Goal: Check status: Check status

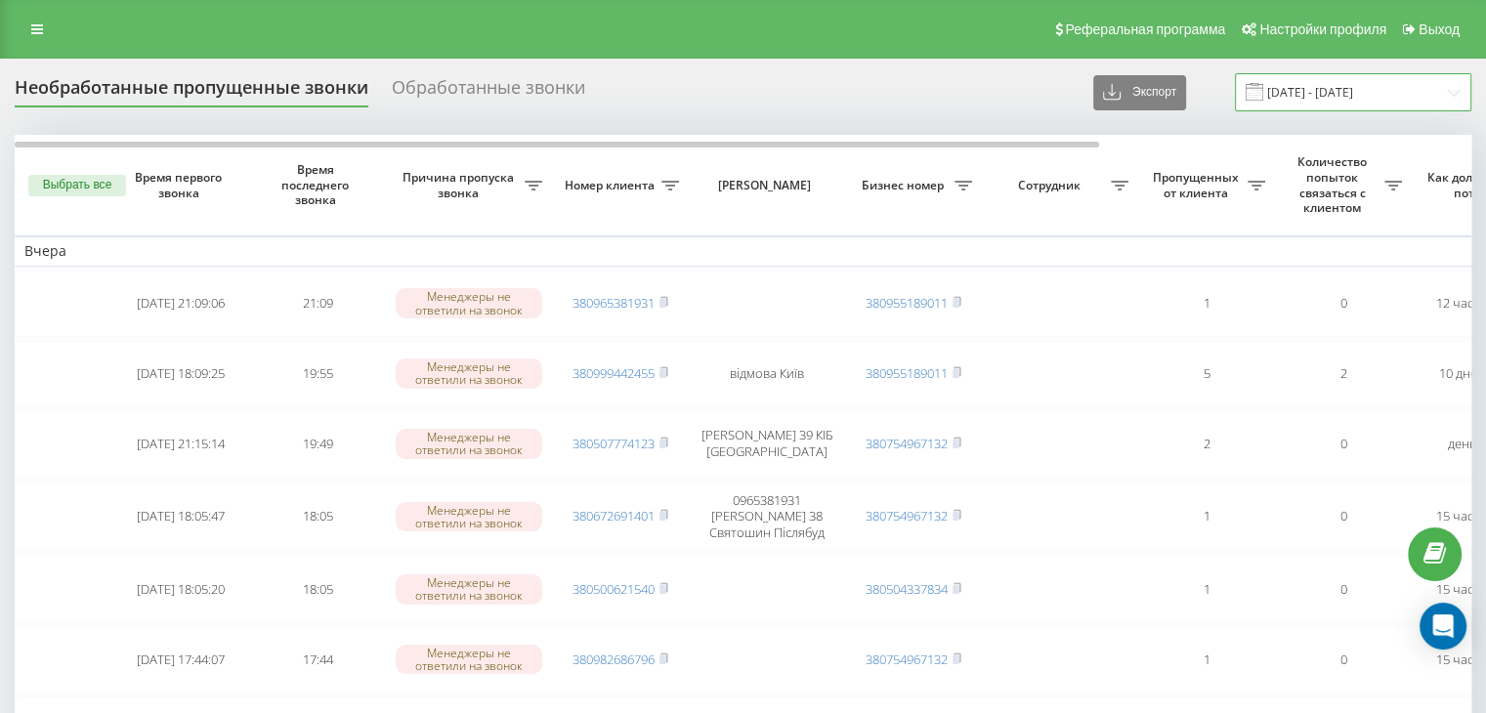
click at [1403, 83] on input "[DATE] - [DATE]" at bounding box center [1353, 92] width 236 height 38
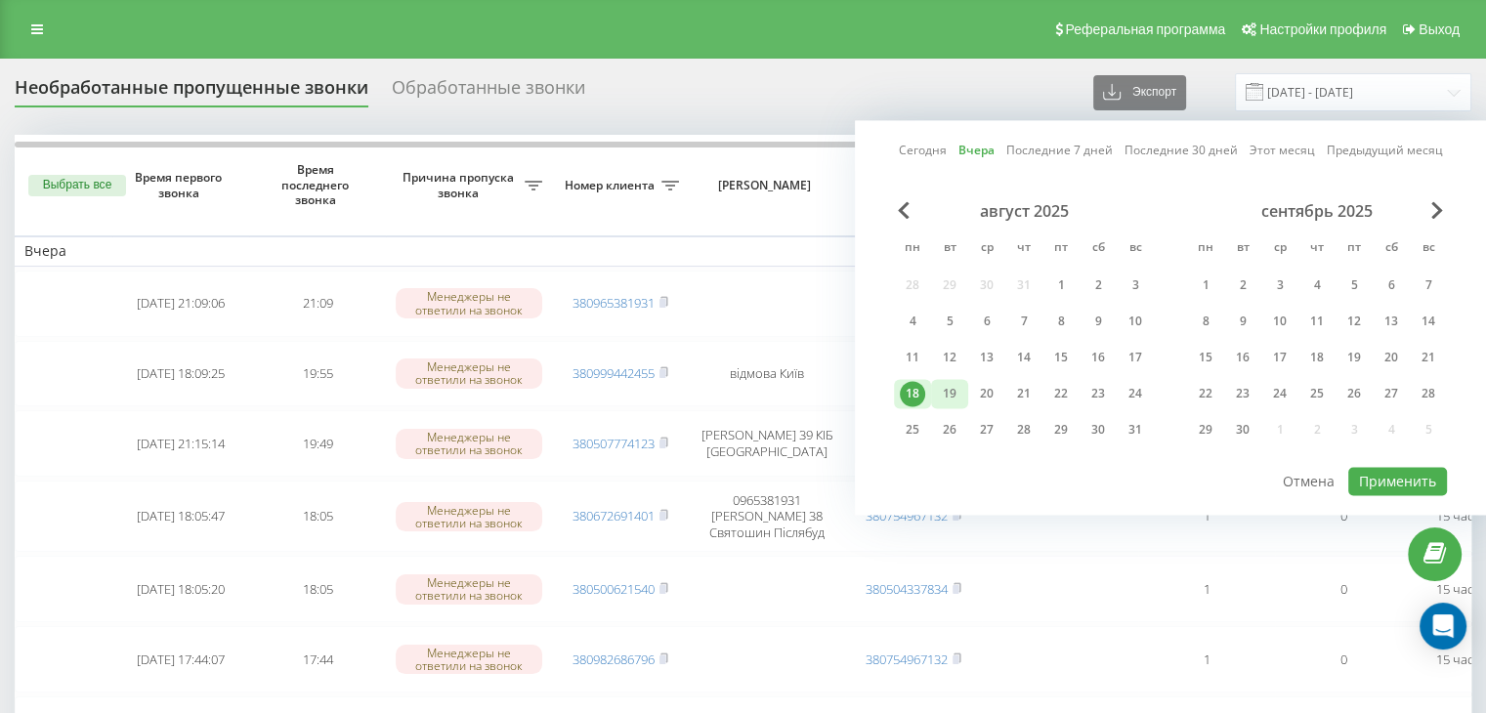
click at [951, 388] on div "19" at bounding box center [949, 393] width 25 height 25
click at [1368, 470] on button "Применить" at bounding box center [1397, 481] width 99 height 28
type input "[DATE] - [DATE]"
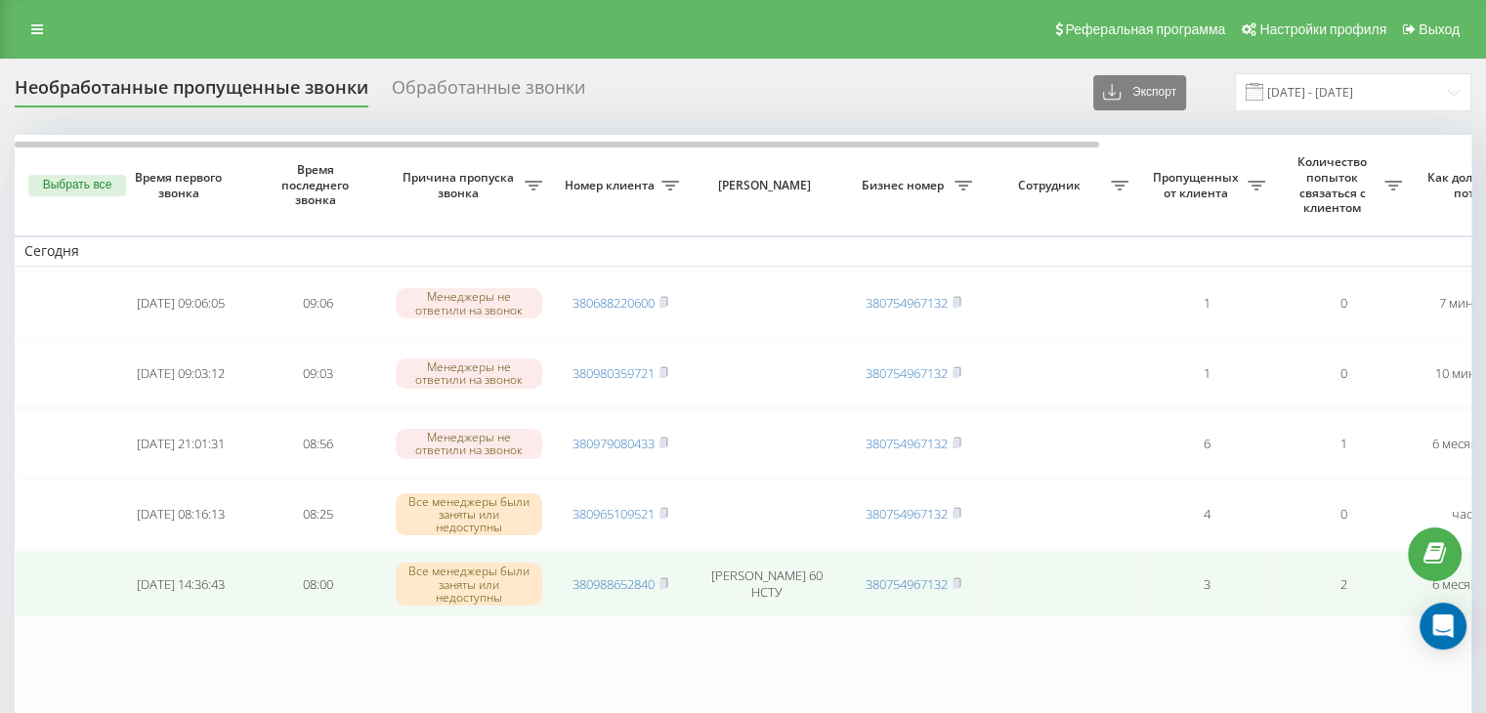
click at [664, 580] on rect at bounding box center [662, 584] width 6 height 9
